Goal: Find specific page/section: Find specific page/section

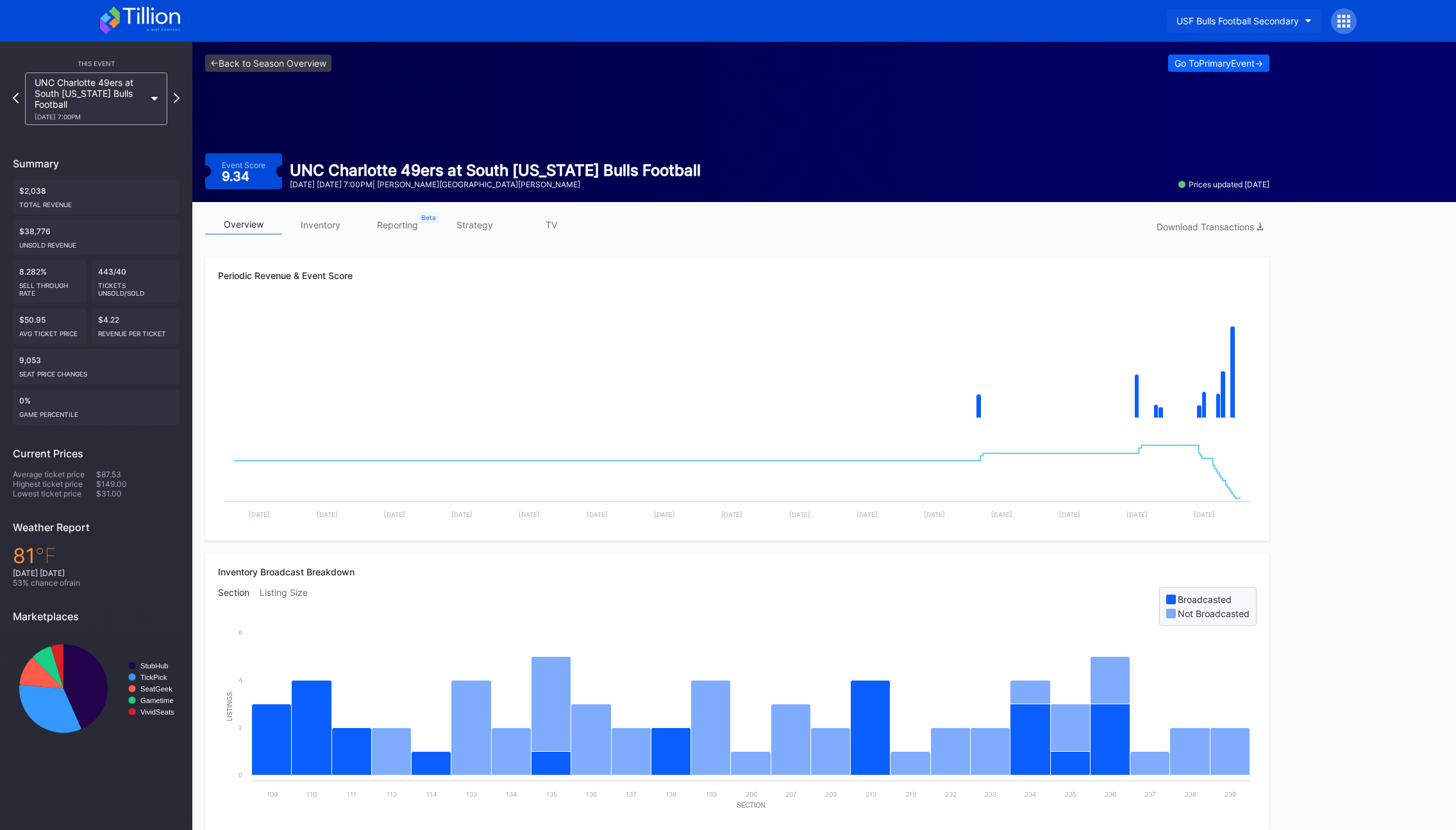
click at [1217, 15] on div "USF Bulls Football Secondary" at bounding box center [1238, 20] width 123 height 11
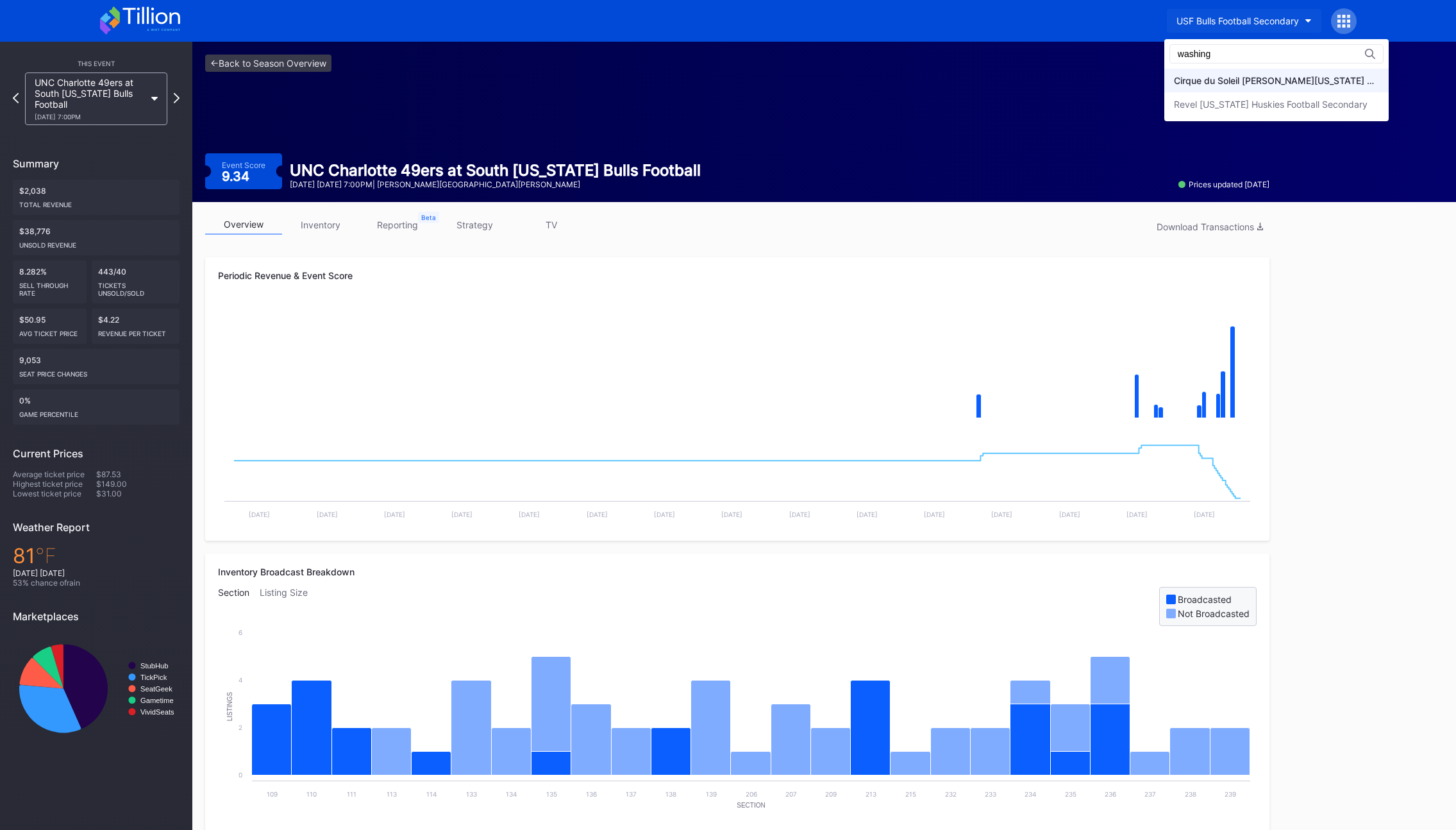
type input "washing"
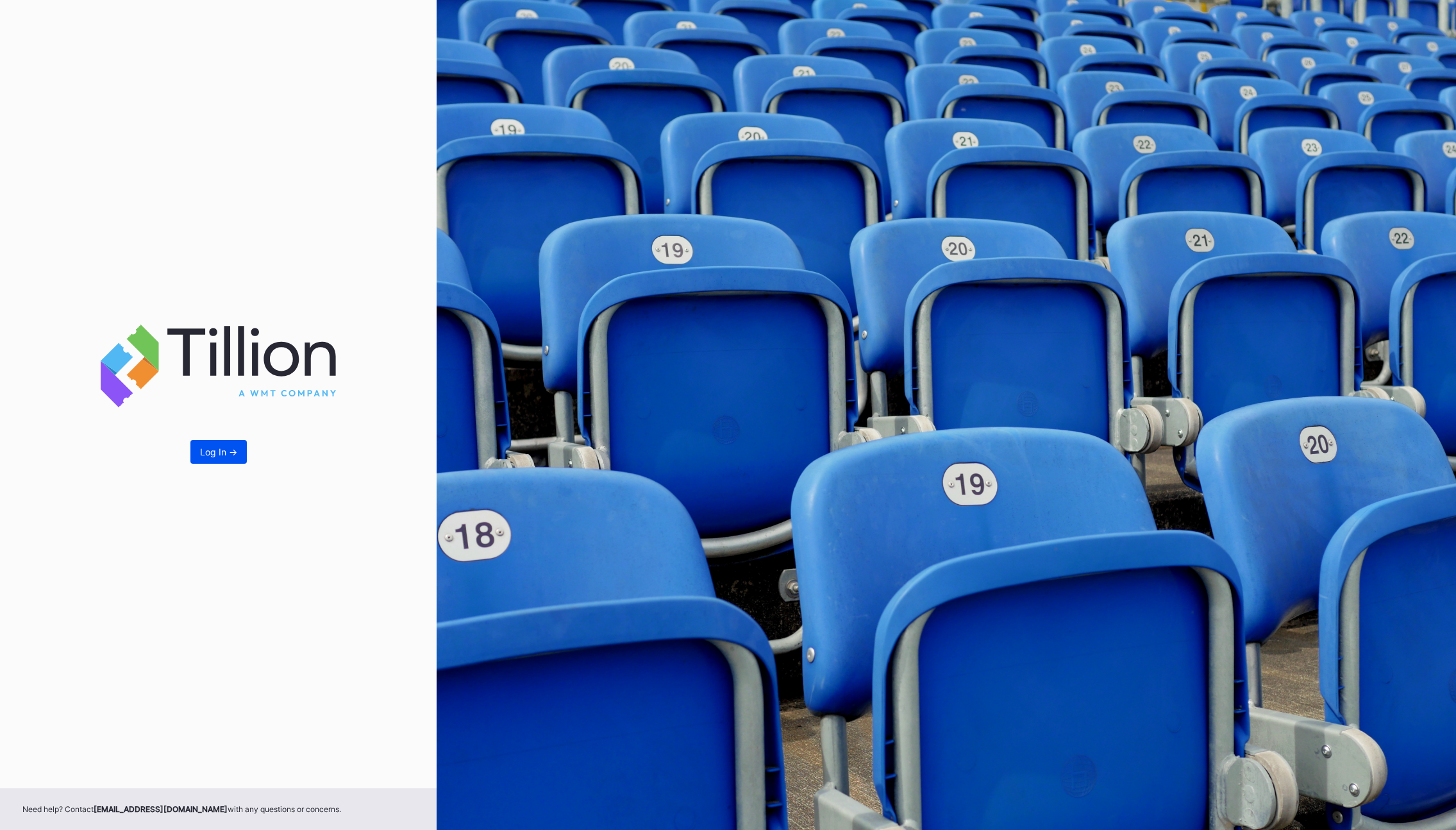
click at [207, 452] on div "Log In ->" at bounding box center [218, 452] width 37 height 11
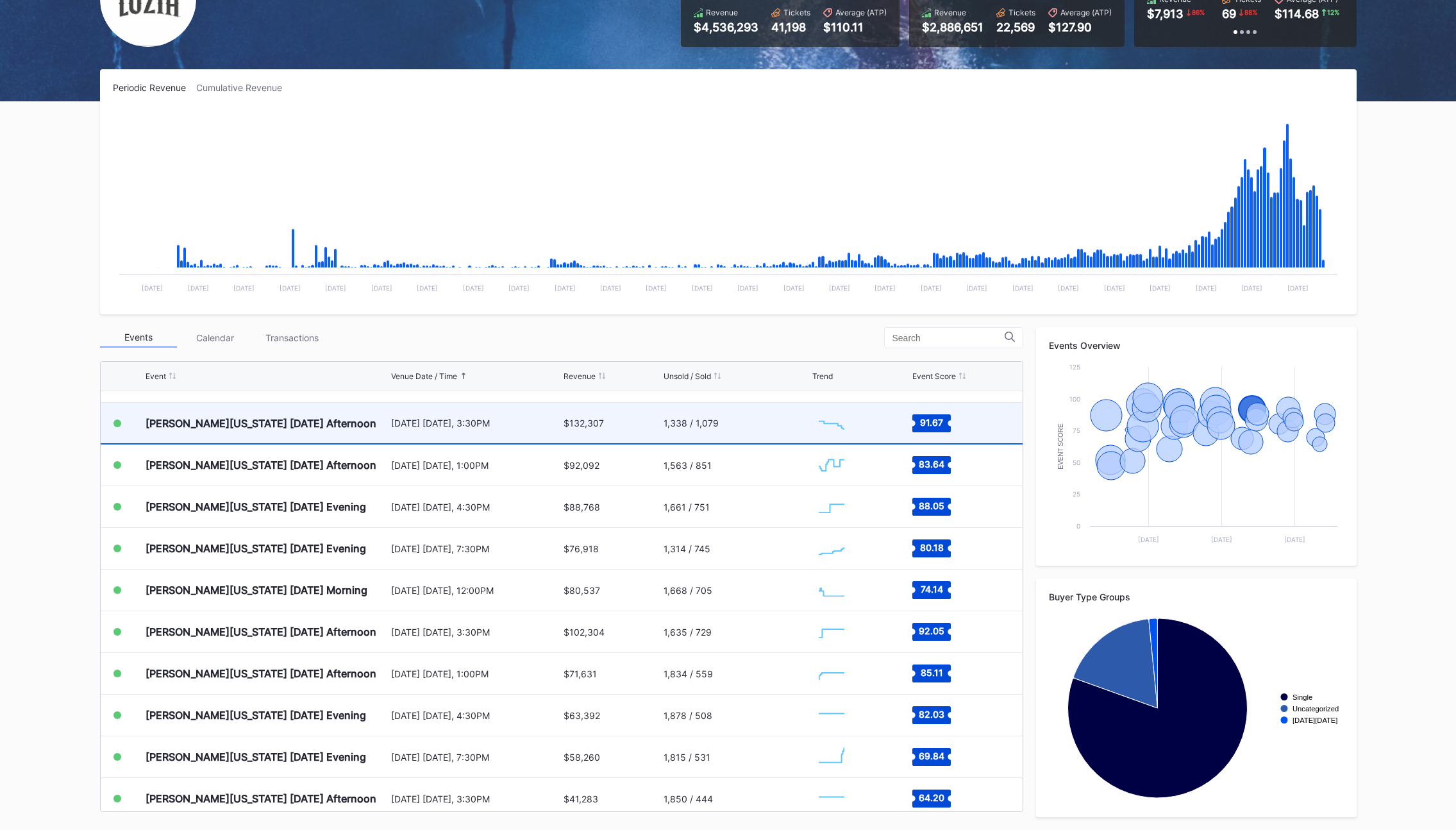
scroll to position [1122, 0]
